Goal: Task Accomplishment & Management: Manage account settings

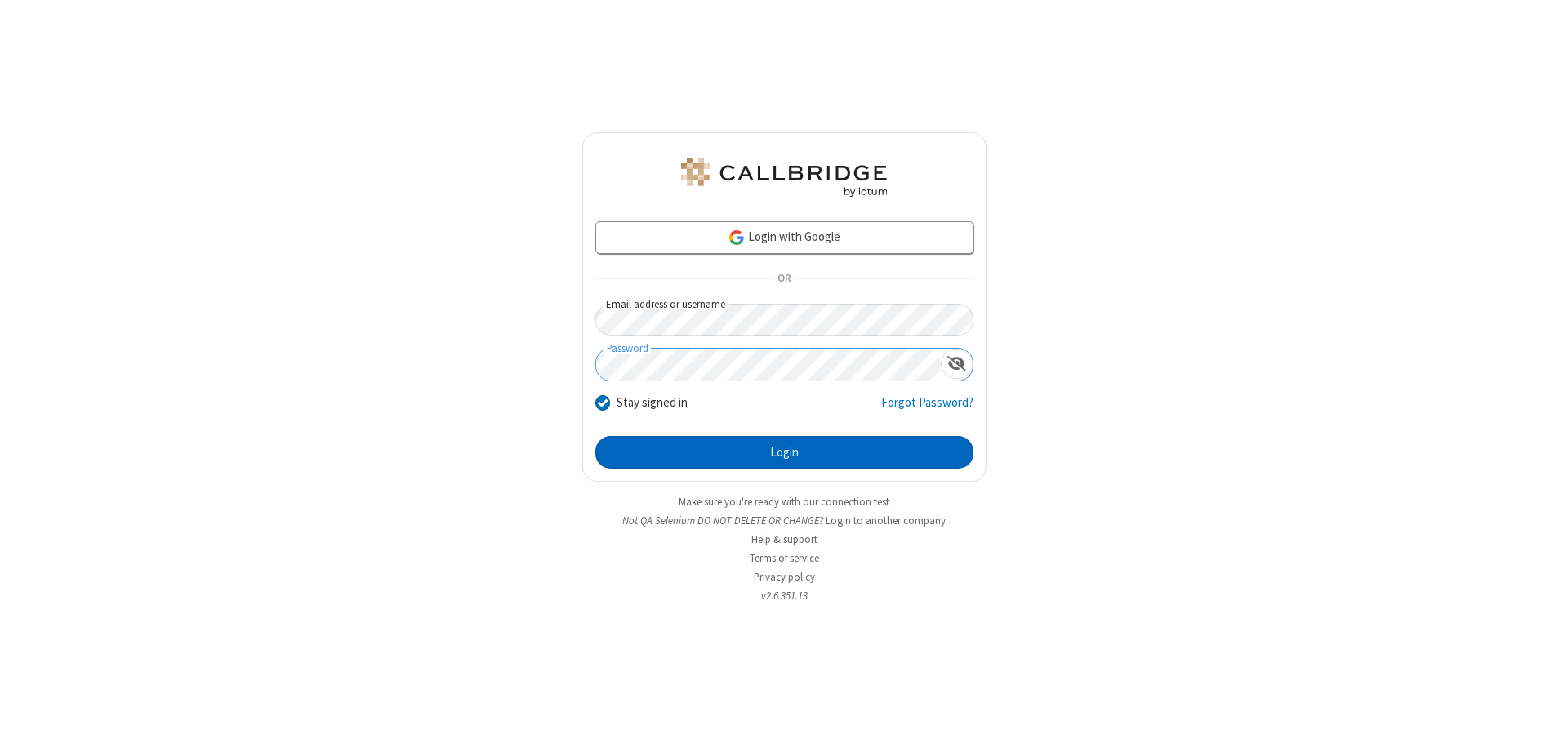
click at [784, 453] on button "Login" at bounding box center [784, 453] width 378 height 33
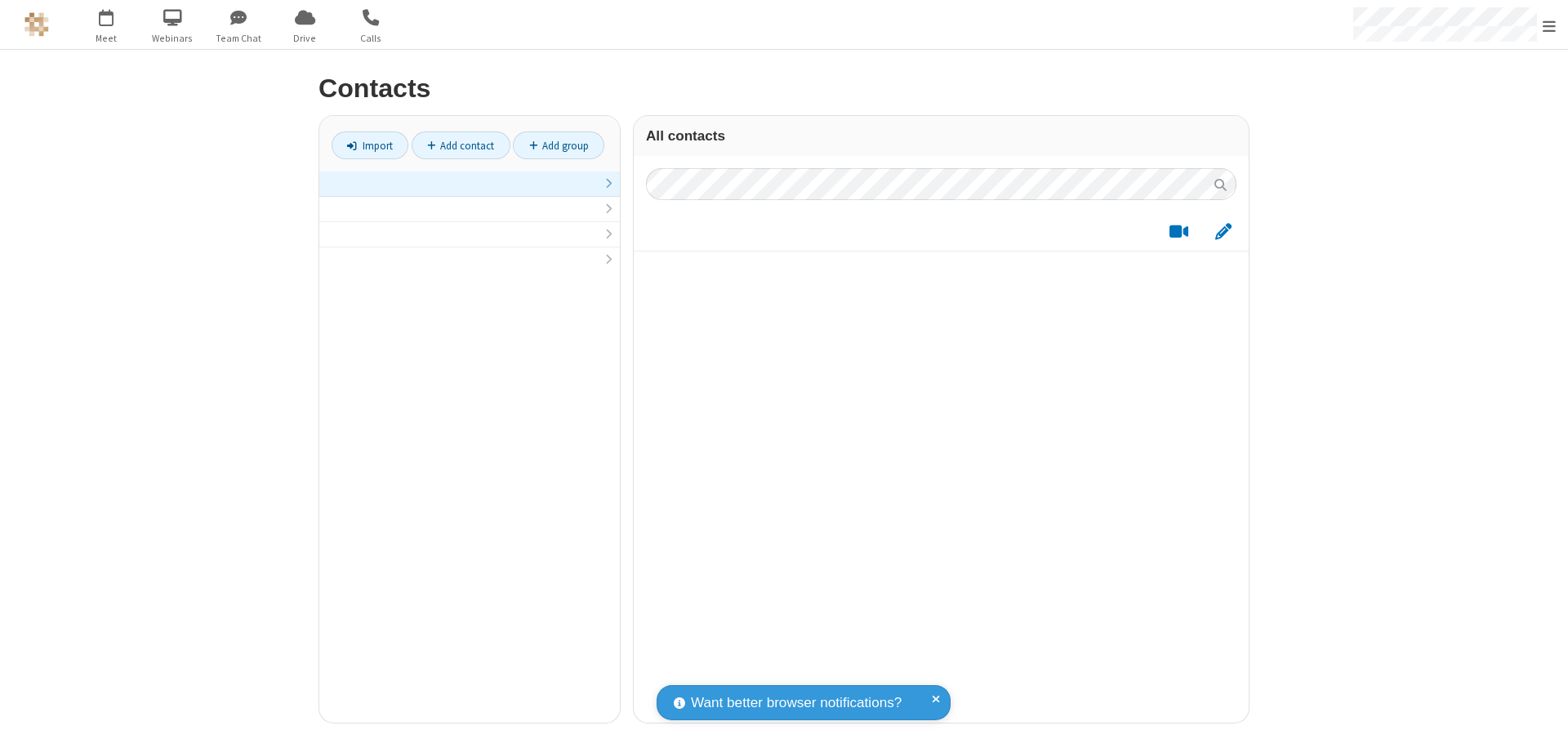
click at [470, 192] on link at bounding box center [470, 184] width 301 height 25
click at [460, 145] on link "Add contact" at bounding box center [460, 145] width 99 height 27
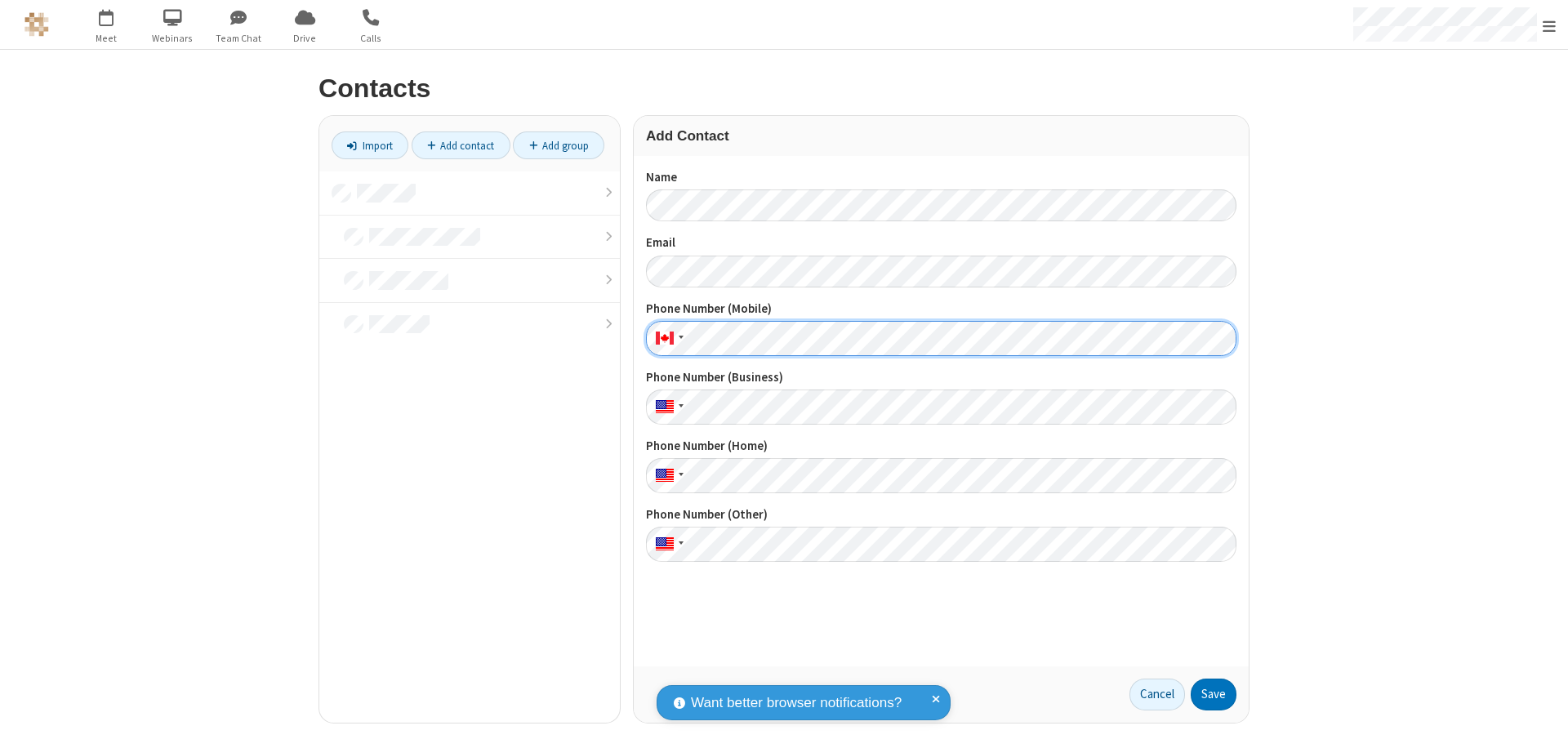
click at [1213, 694] on button "Save" at bounding box center [1212, 695] width 46 height 33
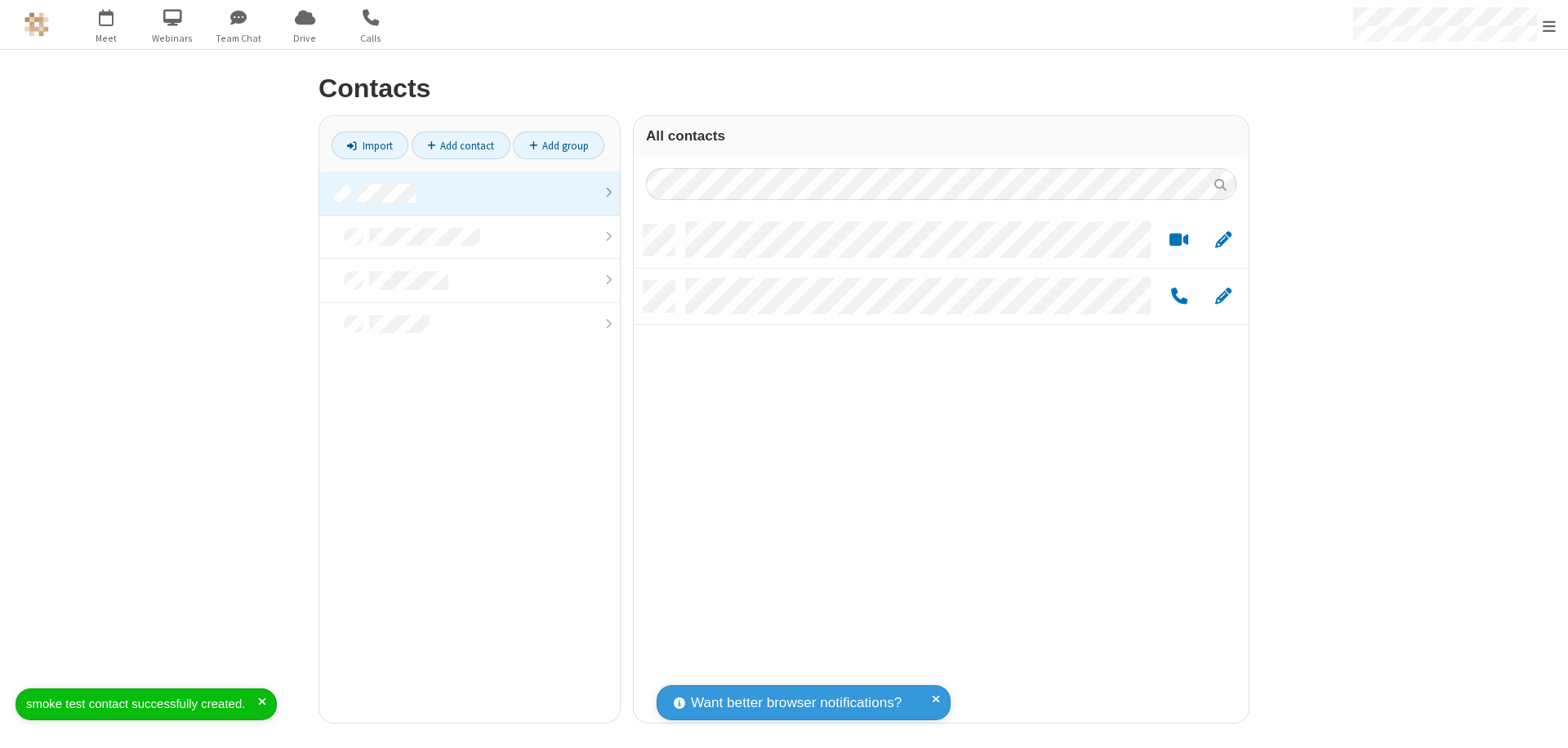
scroll to position [498, 603]
